Goal: Task Accomplishment & Management: Manage account settings

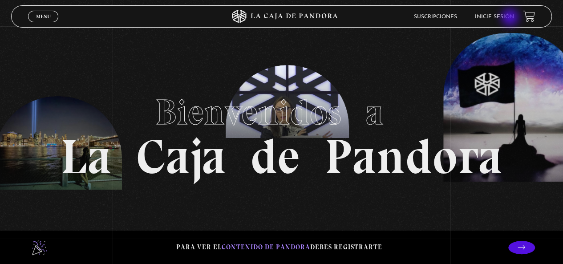
click at [511, 18] on link "Inicie sesión" at bounding box center [494, 16] width 39 height 5
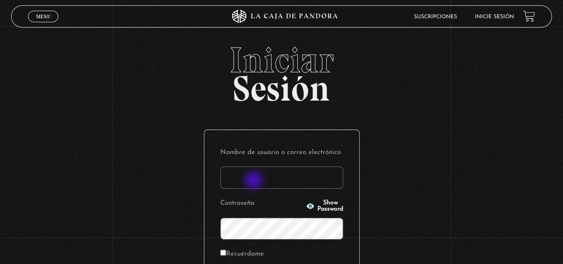
click at [255, 181] on input "Nombre de usuario o correo electrónico" at bounding box center [281, 178] width 123 height 22
type input "nilsrchgmb@gmail.com"
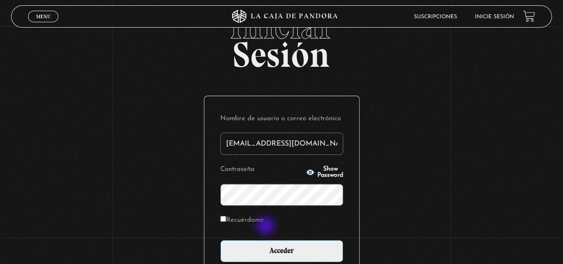
scroll to position [89, 0]
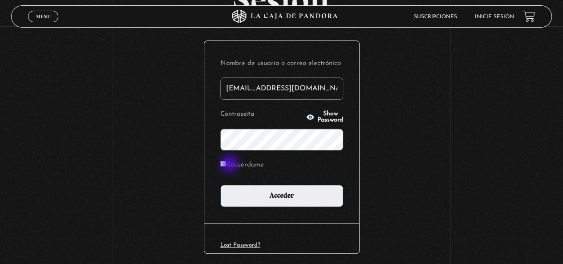
click at [231, 165] on label "Recuérdame" at bounding box center [242, 166] width 44 height 14
click at [226, 165] on input "Recuérdame" at bounding box center [223, 164] width 6 height 6
checkbox input "true"
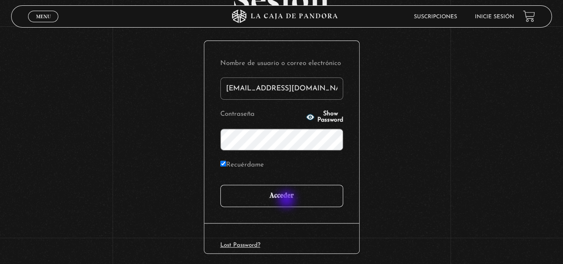
click at [288, 200] on input "Acceder" at bounding box center [281, 196] width 123 height 22
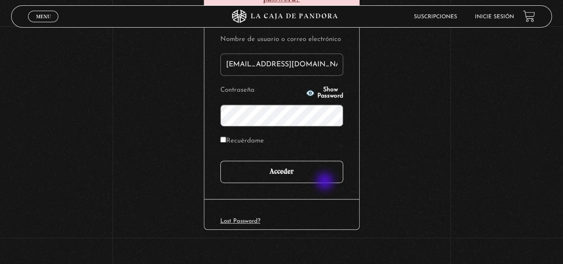
scroll to position [163, 0]
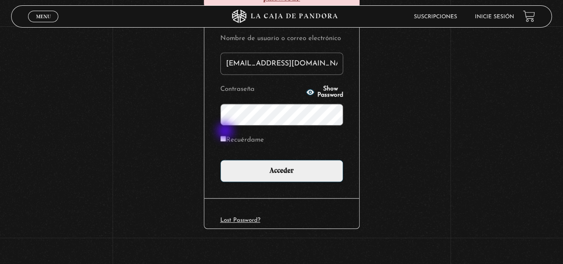
click at [226, 136] on input "Recuérdame" at bounding box center [223, 139] width 6 height 6
checkbox input "true"
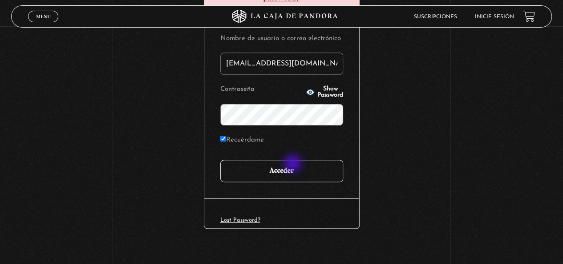
click at [294, 164] on input "Acceder" at bounding box center [281, 171] width 123 height 22
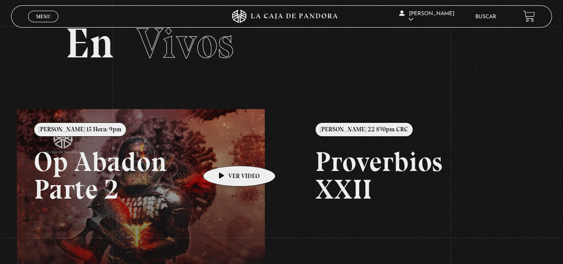
scroll to position [89, 0]
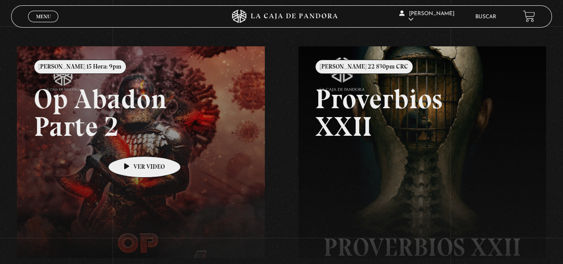
click at [131, 143] on link at bounding box center [298, 178] width 563 height 264
